Goal: Transaction & Acquisition: Purchase product/service

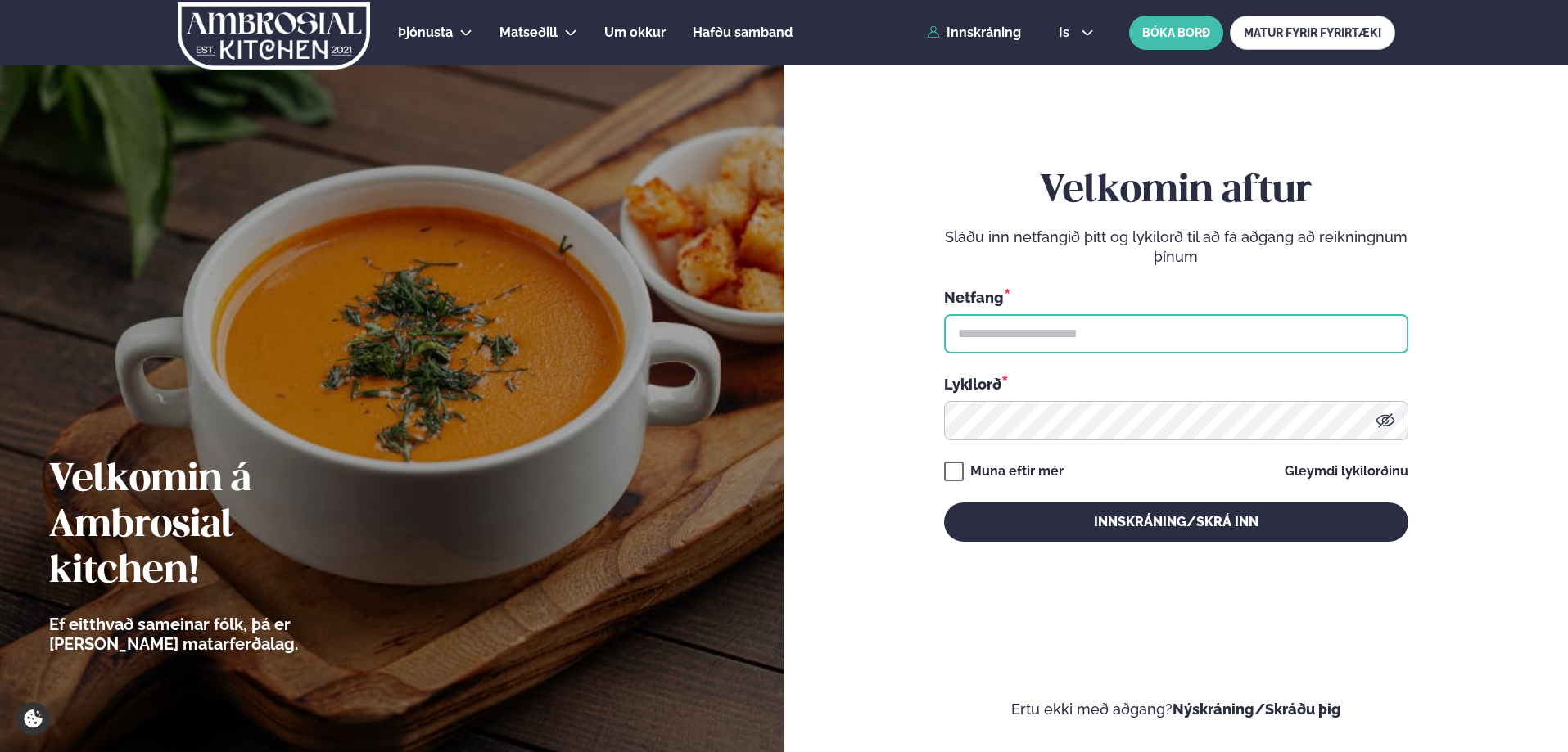
click at [1091, 334] on input "text" at bounding box center [1176, 334] width 464 height 39
type input "**********"
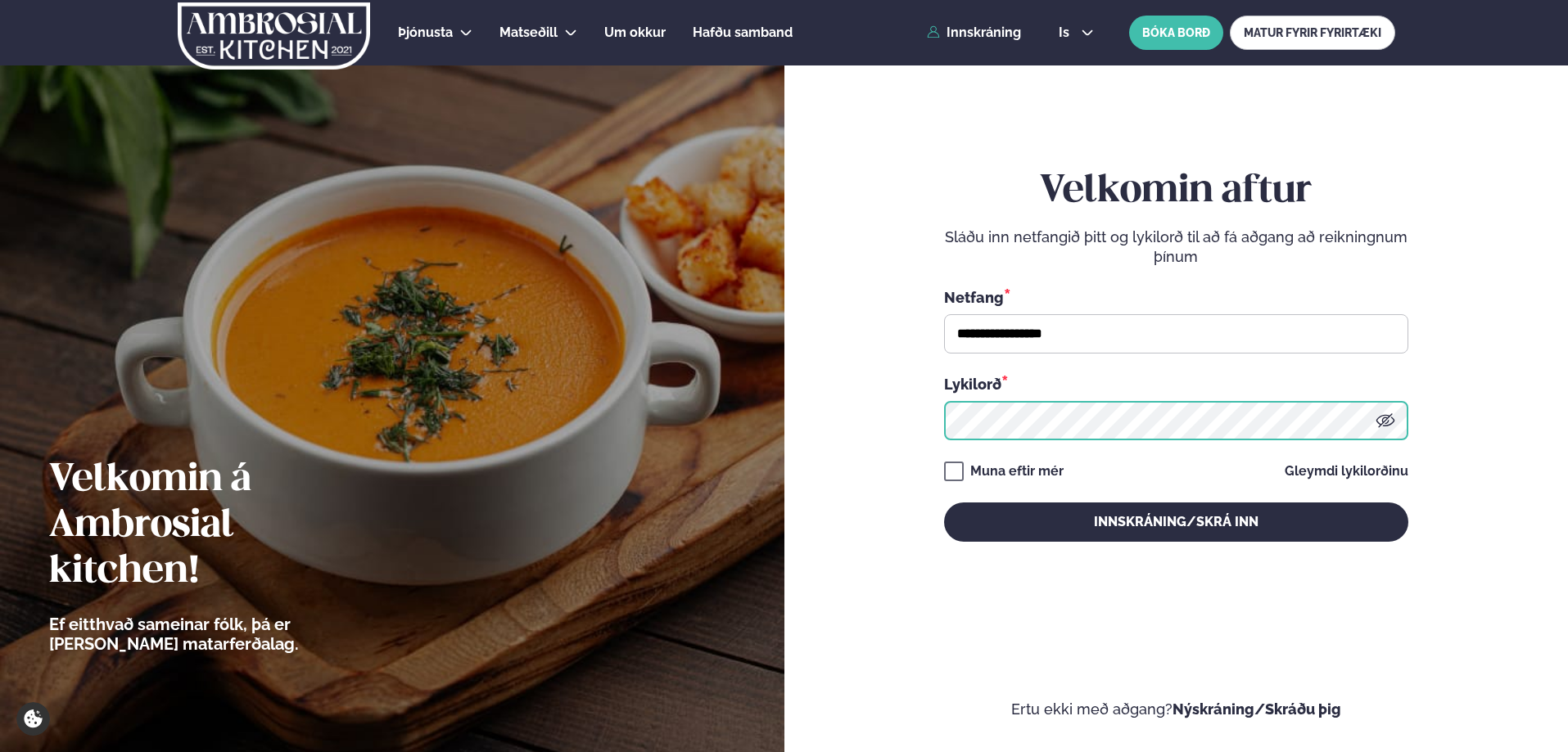
click at [943, 503] on button "Innskráning/Skrá inn" at bounding box center [1176, 522] width 464 height 39
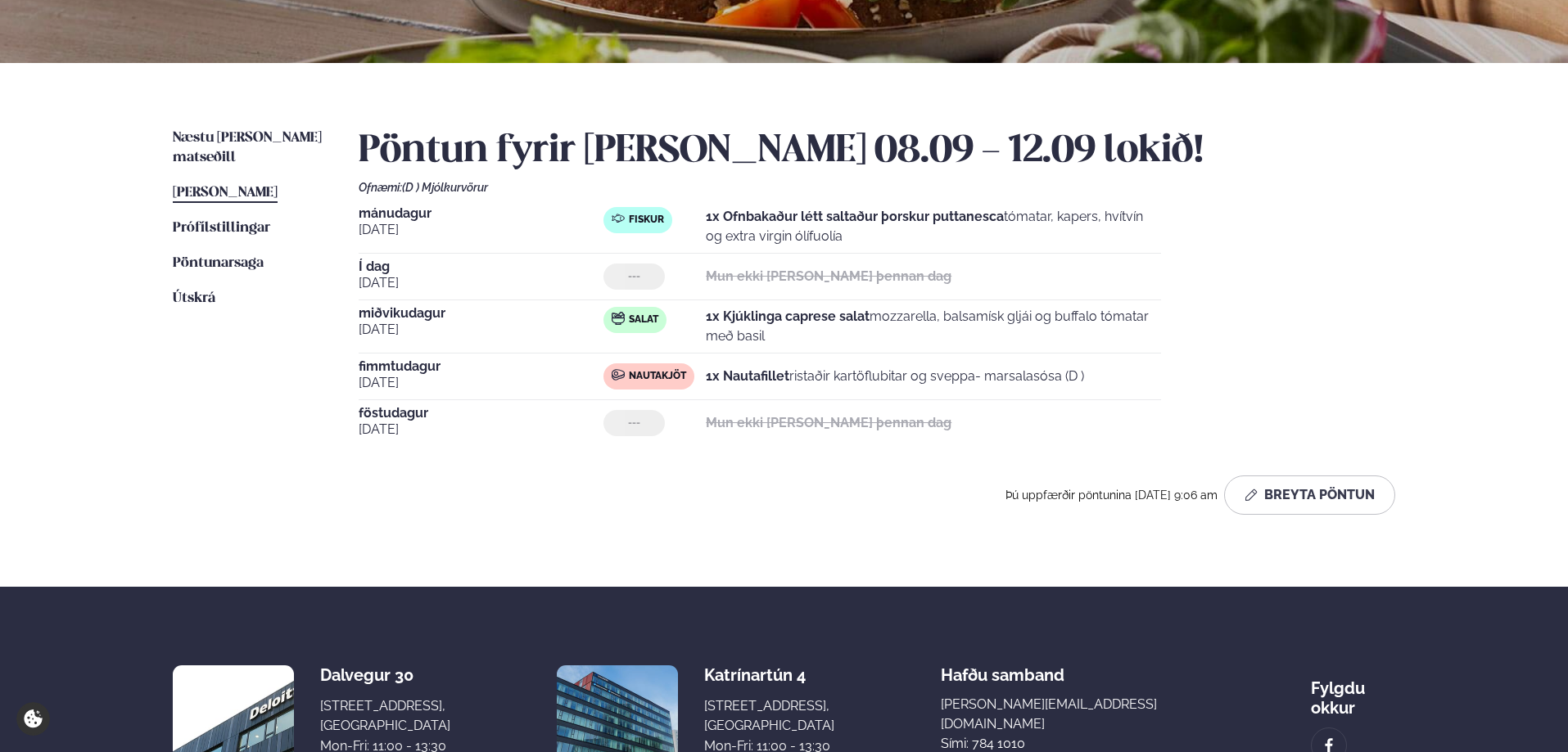
scroll to position [327, 0]
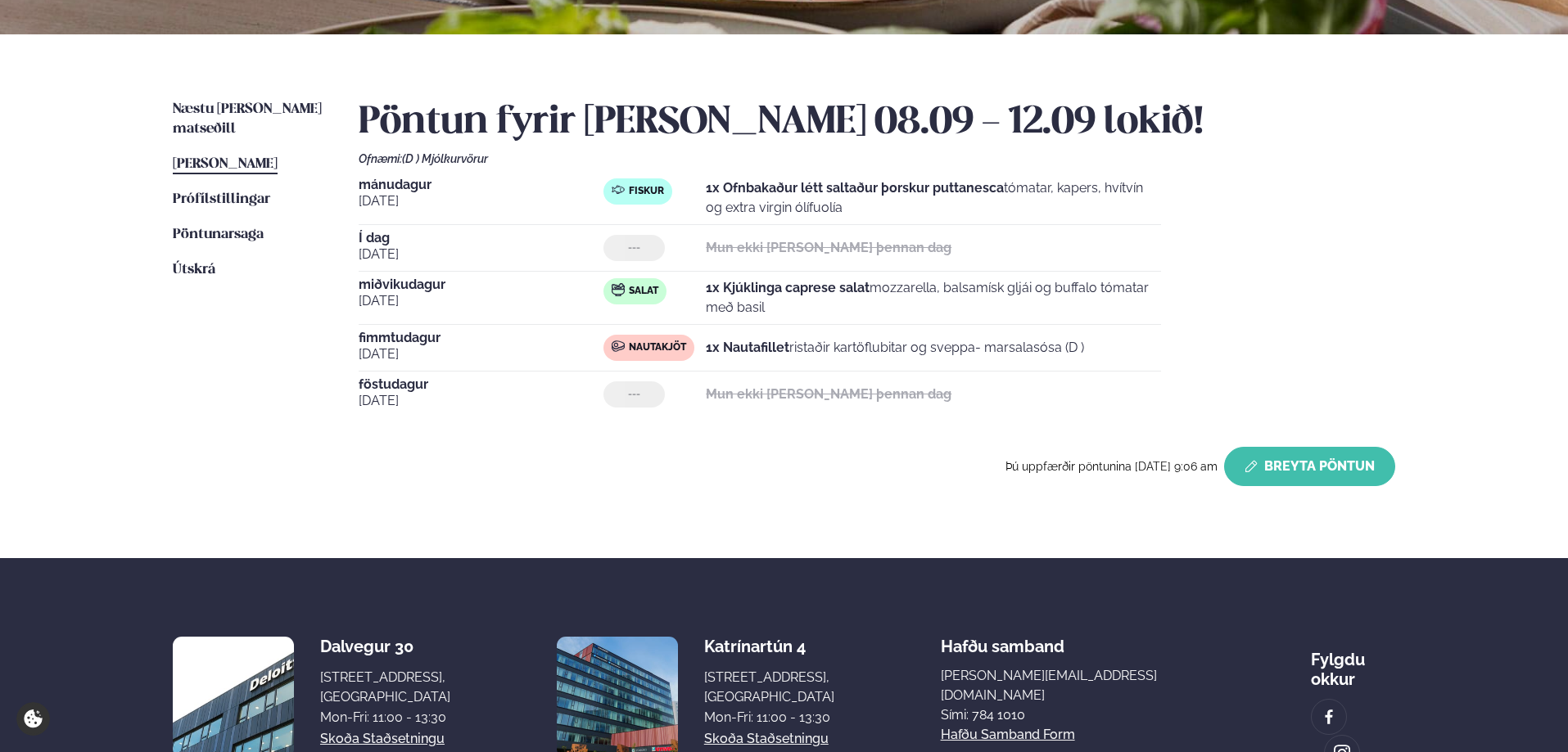
click at [1298, 470] on button "Breyta Pöntun" at bounding box center [1309, 466] width 171 height 39
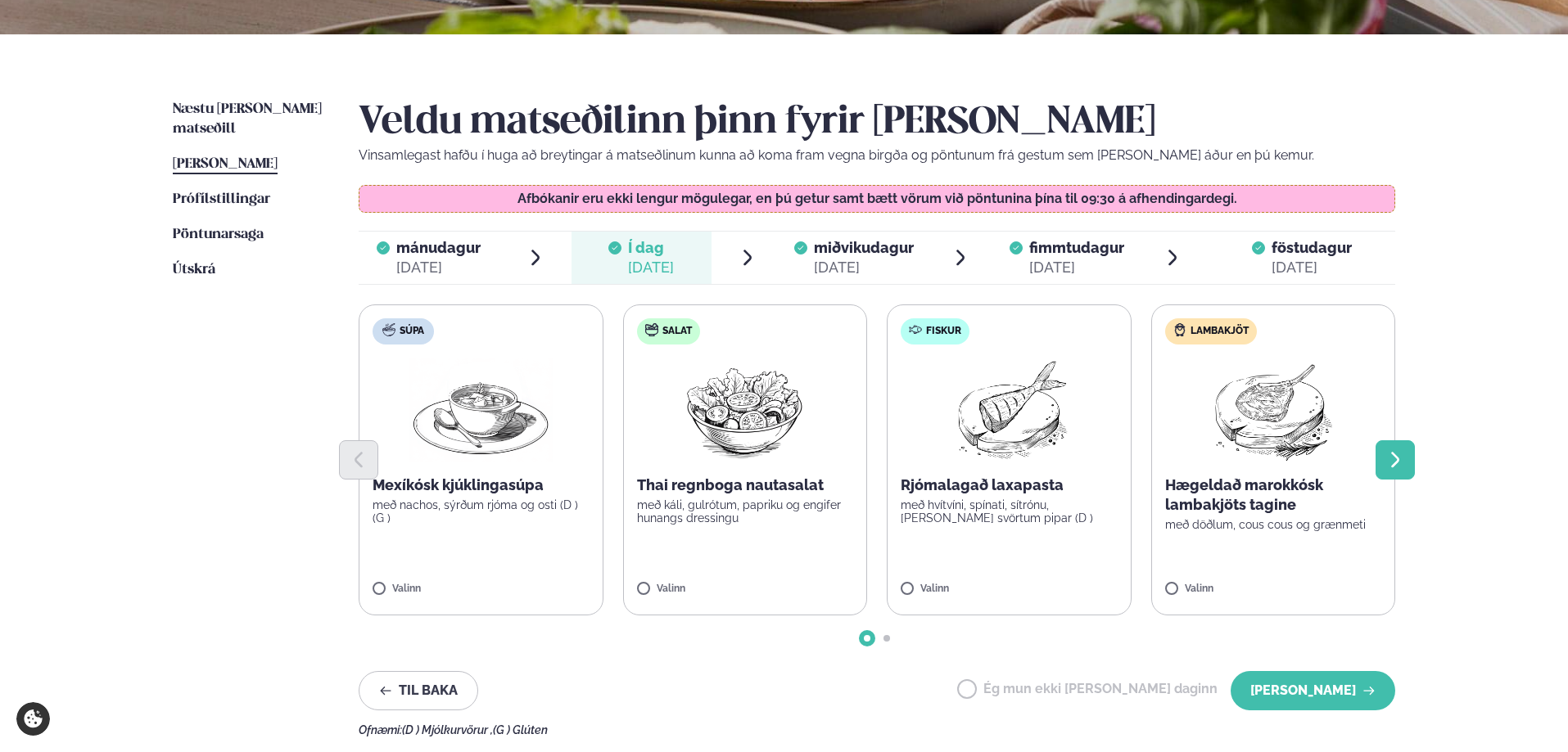
click at [1391, 460] on icon "Next slide" at bounding box center [1395, 460] width 19 height 19
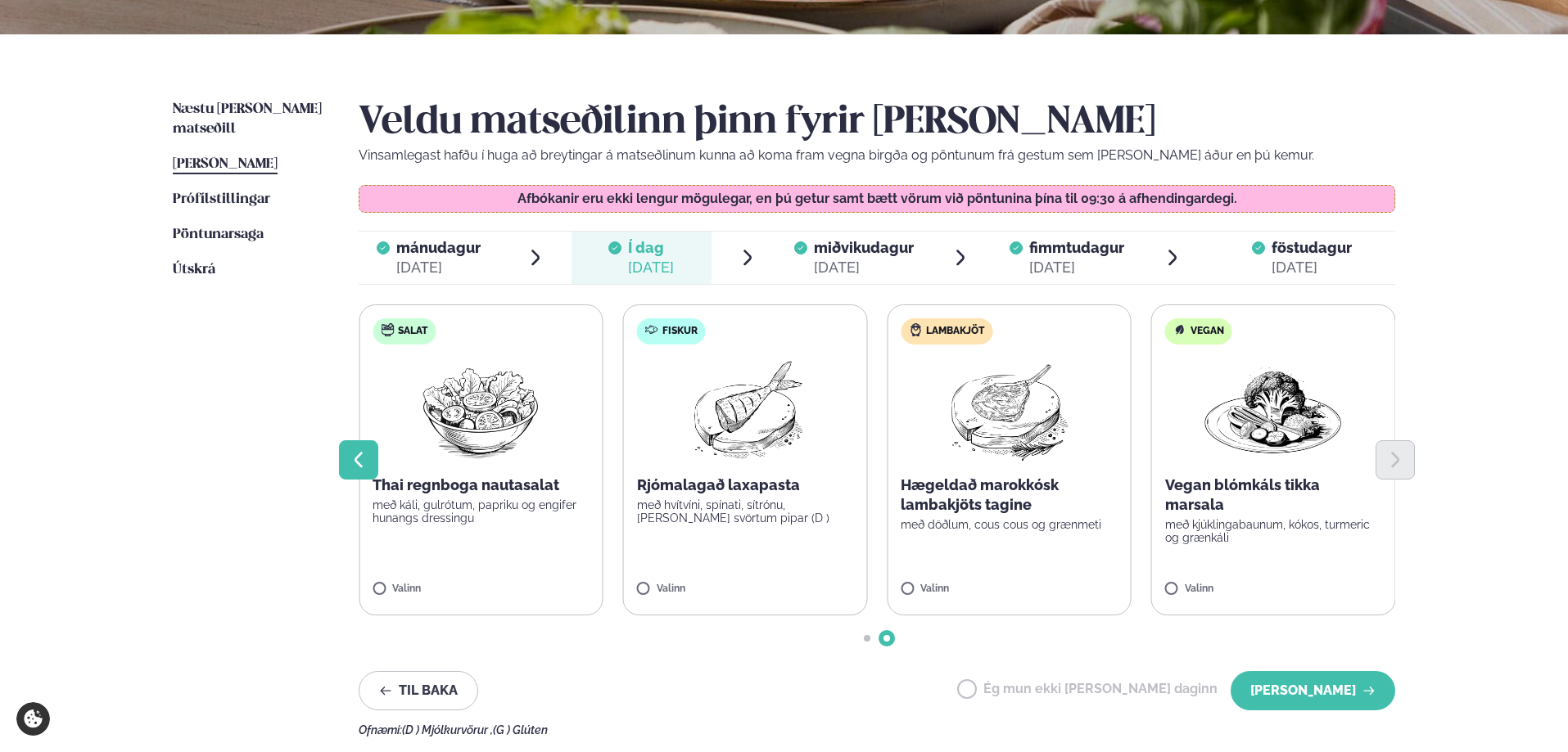
click at [357, 459] on icon "Previous slide" at bounding box center [358, 460] width 8 height 16
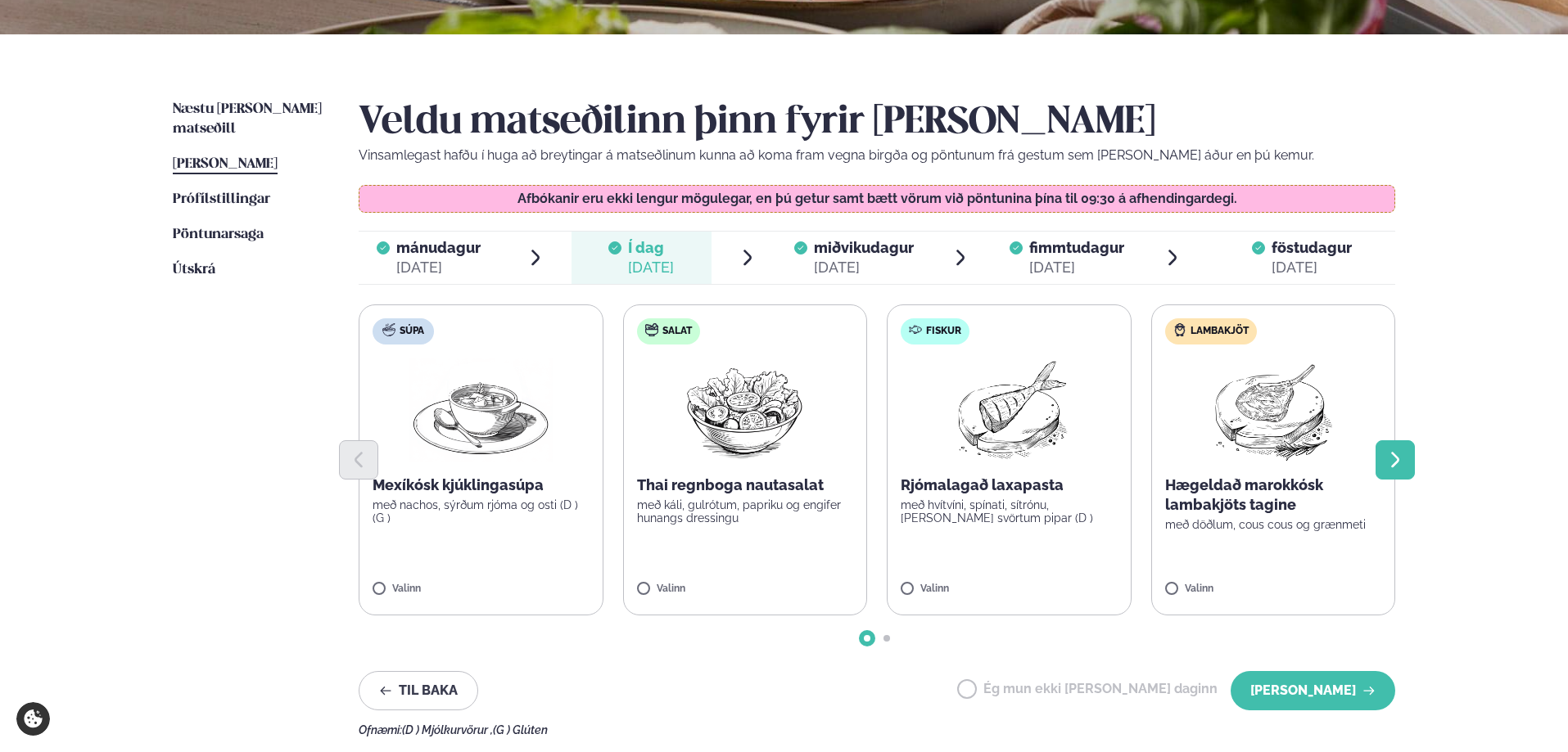
click at [1381, 453] on button "Next slide" at bounding box center [1395, 460] width 39 height 39
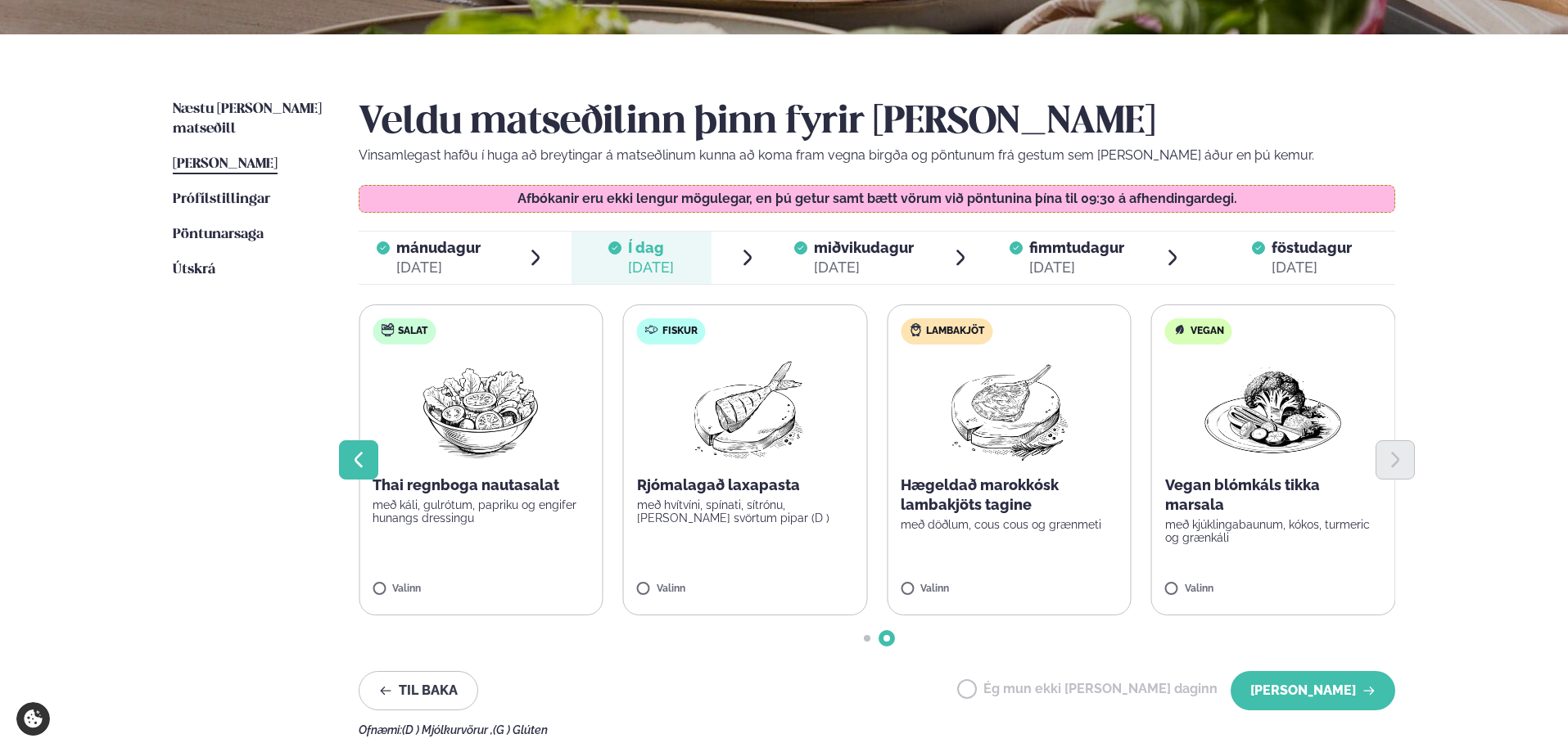
click at [367, 460] on icon "Previous slide" at bounding box center [358, 460] width 19 height 19
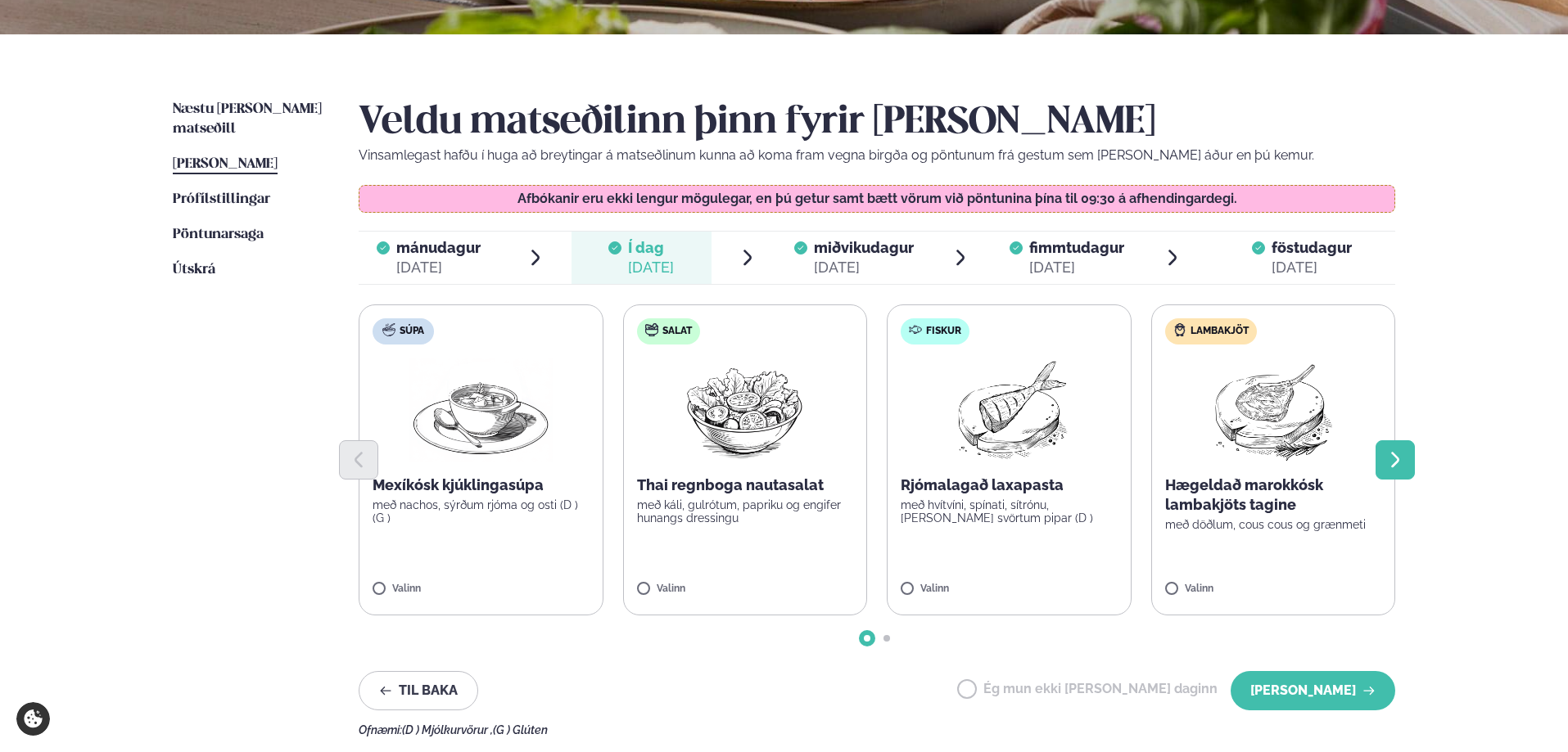
click at [1395, 461] on icon "Next slide" at bounding box center [1395, 460] width 19 height 19
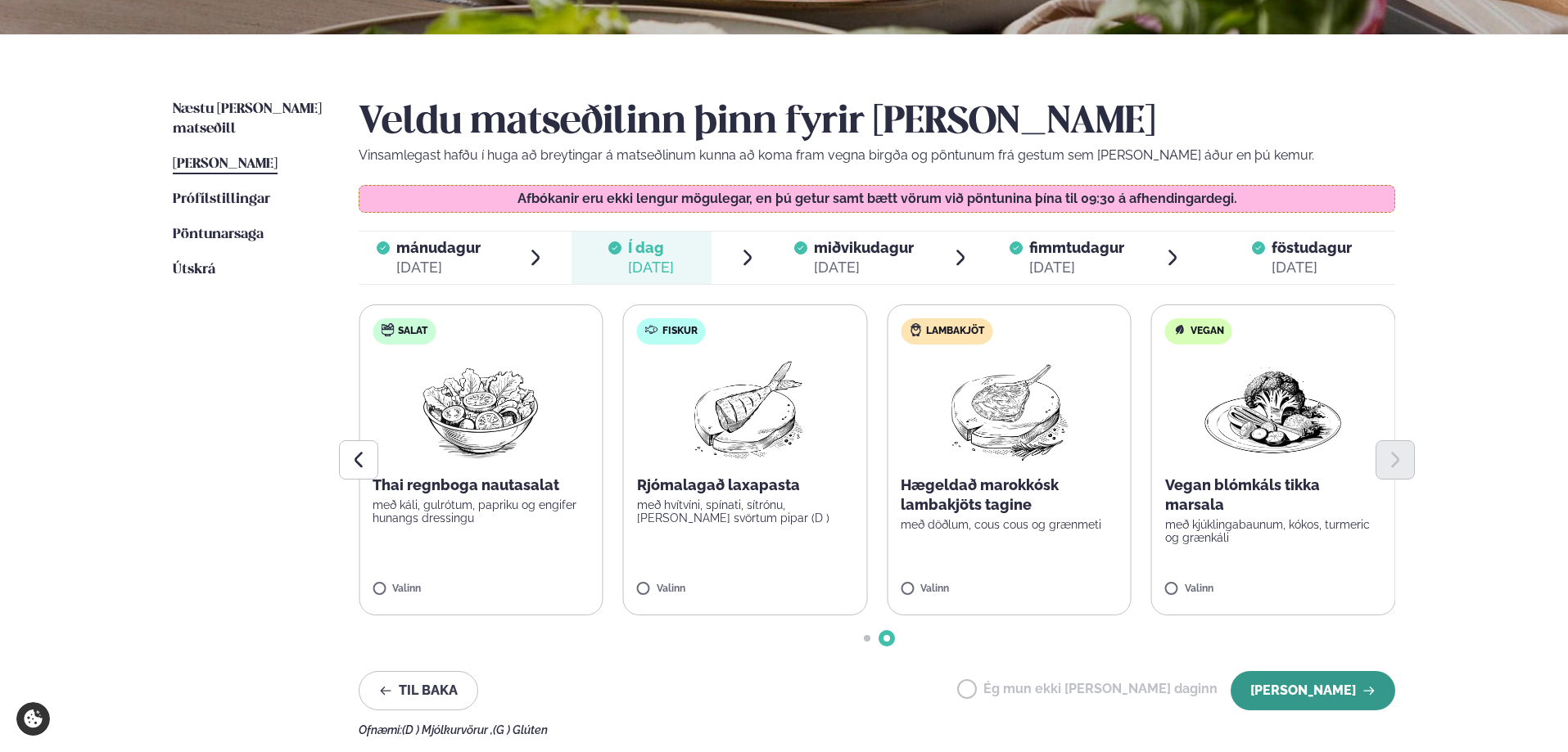
click at [1285, 682] on button "[PERSON_NAME]" at bounding box center [1313, 690] width 165 height 39
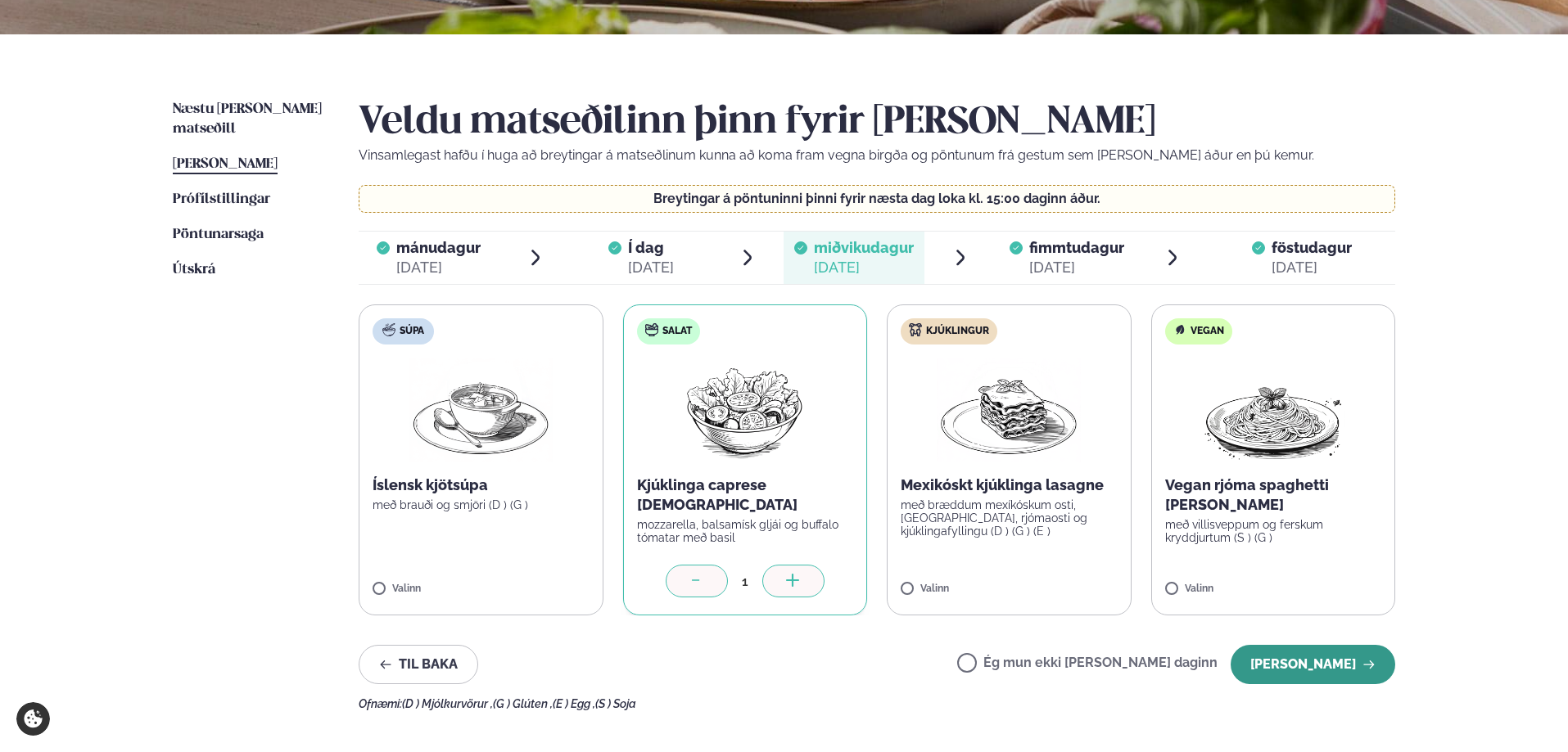
click at [1318, 668] on button "[PERSON_NAME]" at bounding box center [1313, 664] width 165 height 39
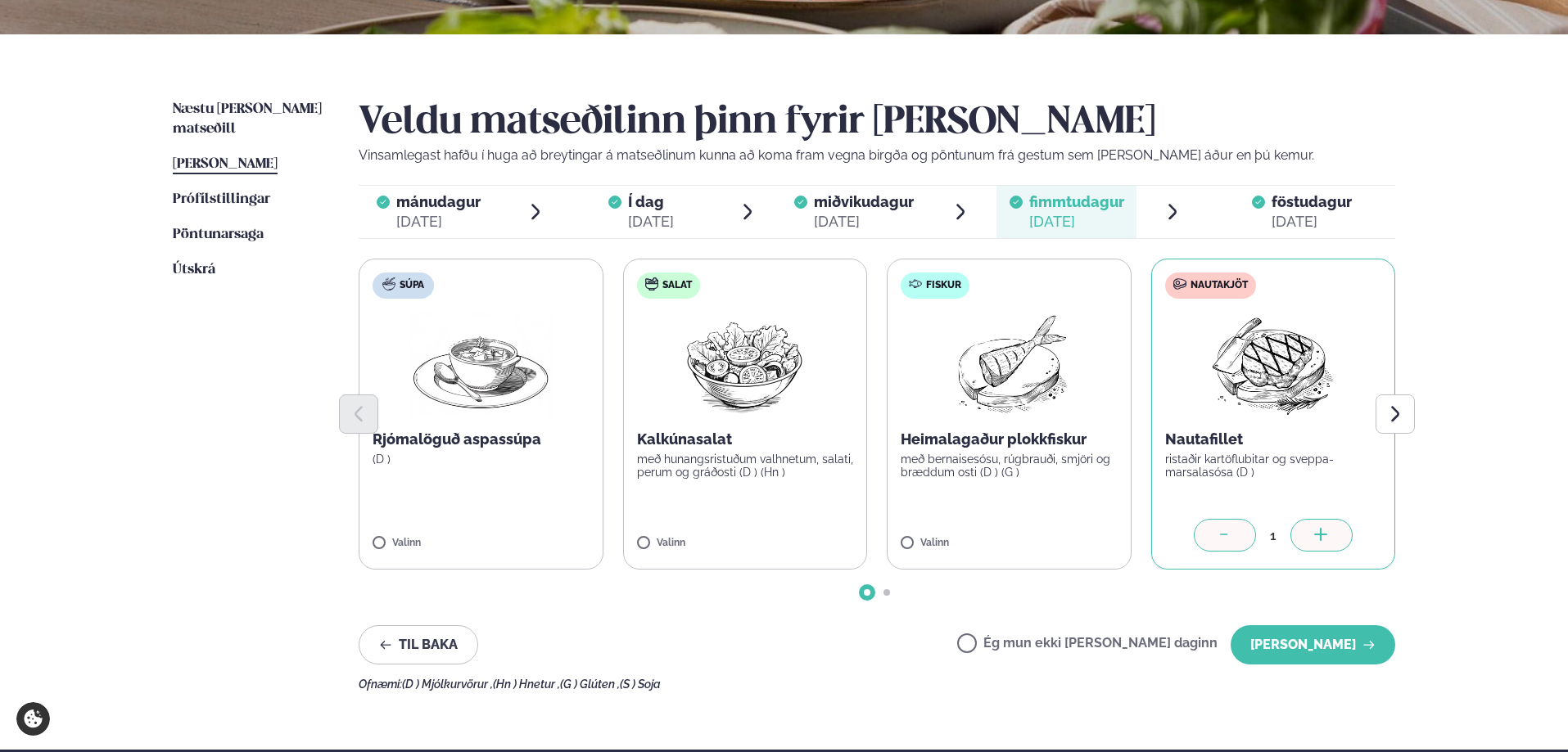
click at [1318, 668] on div "Veldu matseðilinn þinn fyrir [PERSON_NAME] Vinsamlegast hafðu í huga að breytin…" at bounding box center [876, 395] width 1036 height 591
click at [1313, 630] on button "[PERSON_NAME]" at bounding box center [1313, 644] width 165 height 39
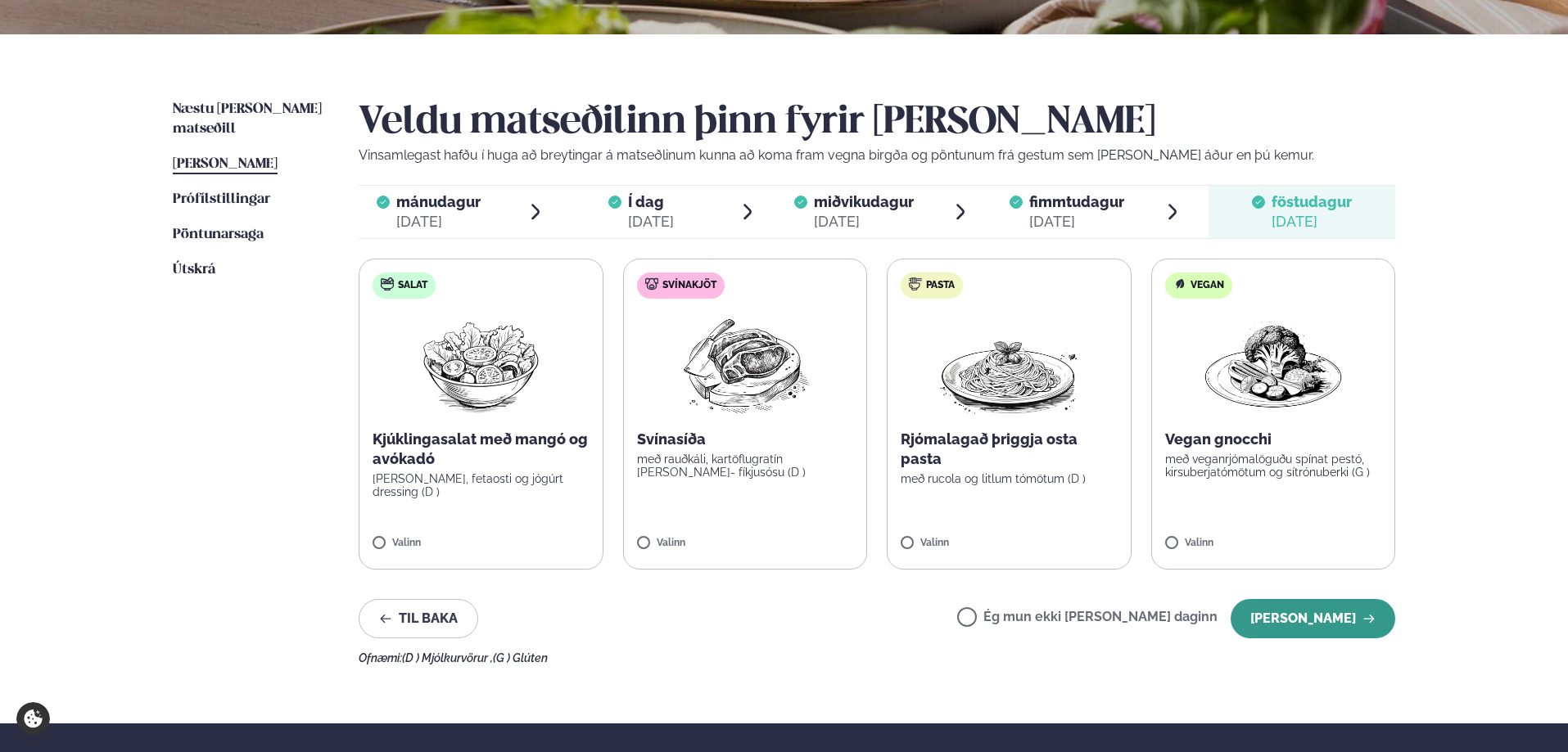
click at [1326, 610] on button "[PERSON_NAME]" at bounding box center [1313, 618] width 165 height 39
